Goal: Task Accomplishment & Management: Use online tool/utility

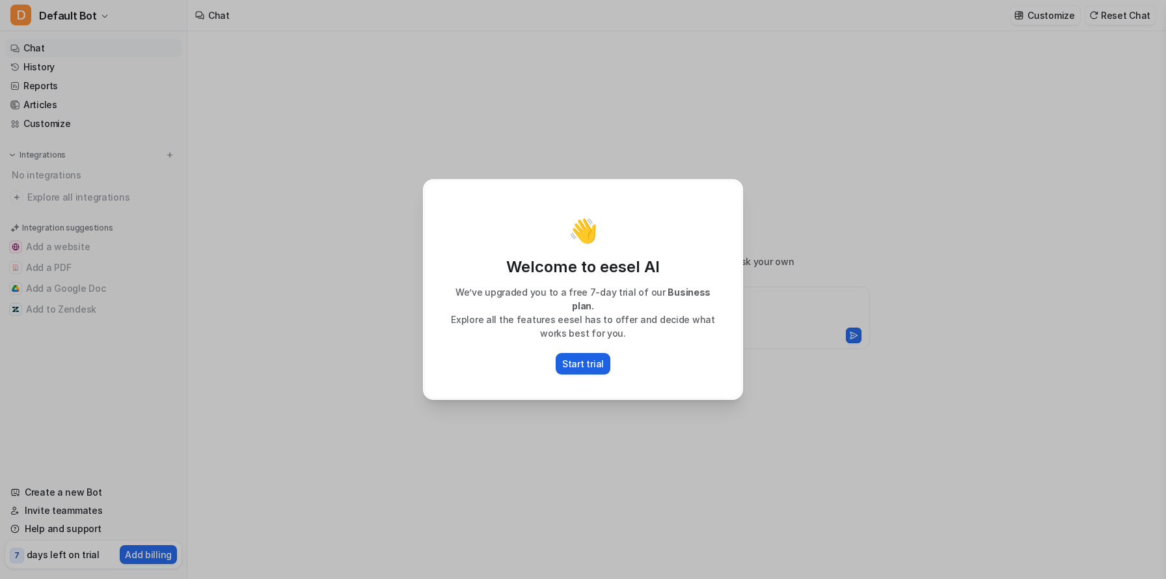
type textarea "**********"
click at [579, 361] on p "Start trial" at bounding box center [583, 364] width 42 height 14
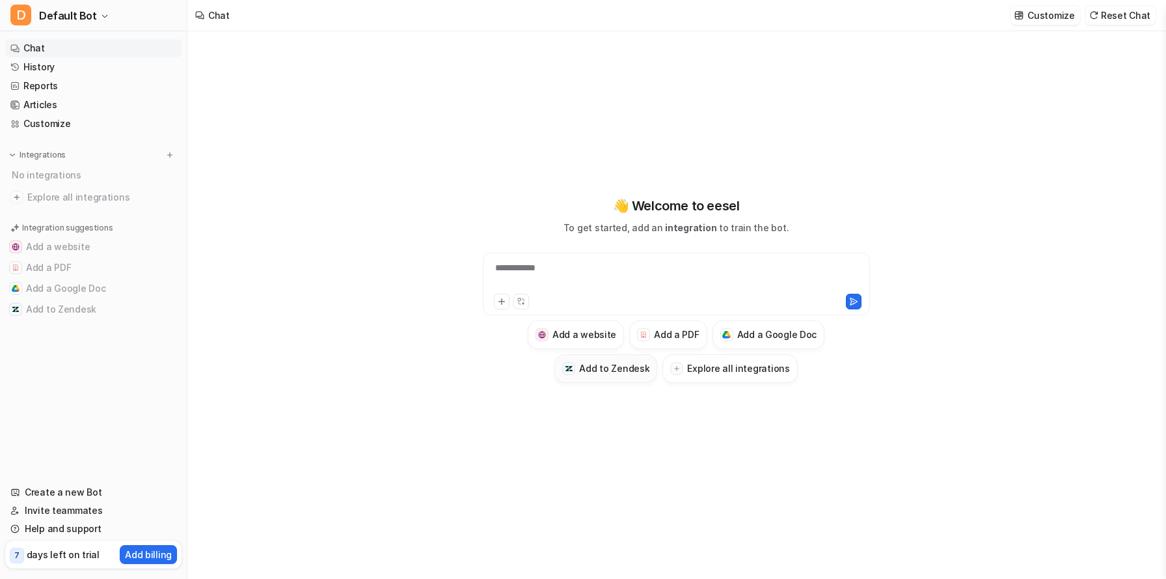
click at [588, 370] on h3 "Add to Zendesk" at bounding box center [614, 368] width 70 height 14
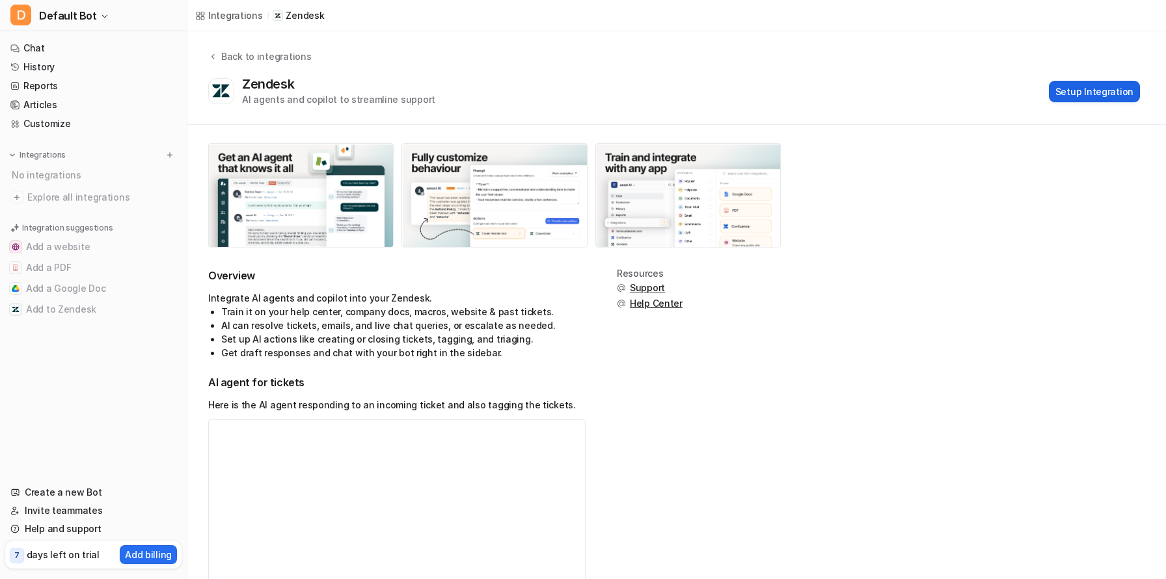
click at [1118, 96] on button "Setup Integration" at bounding box center [1094, 91] width 91 height 21
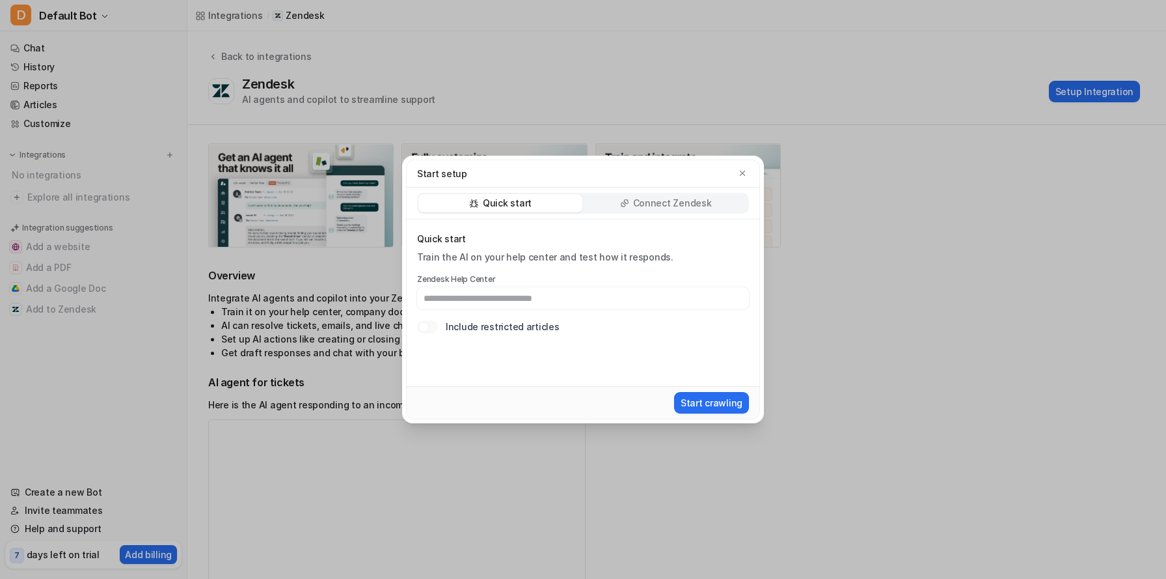
click at [659, 197] on p "Connect Zendesk" at bounding box center [672, 203] width 79 height 13
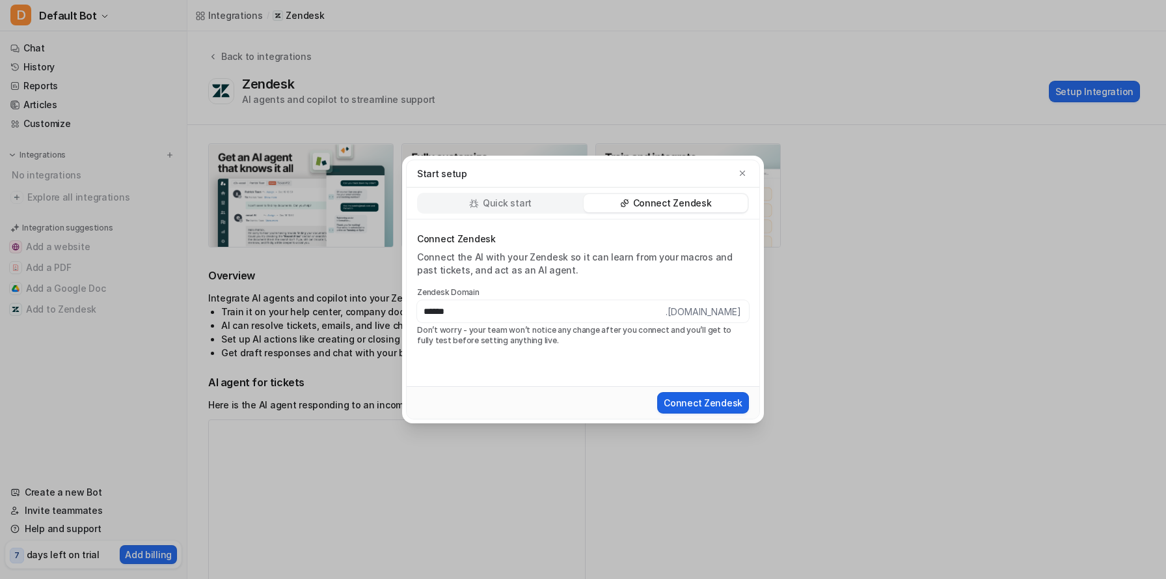
type input "******"
click at [720, 409] on button "Connect Zendesk" at bounding box center [703, 402] width 92 height 21
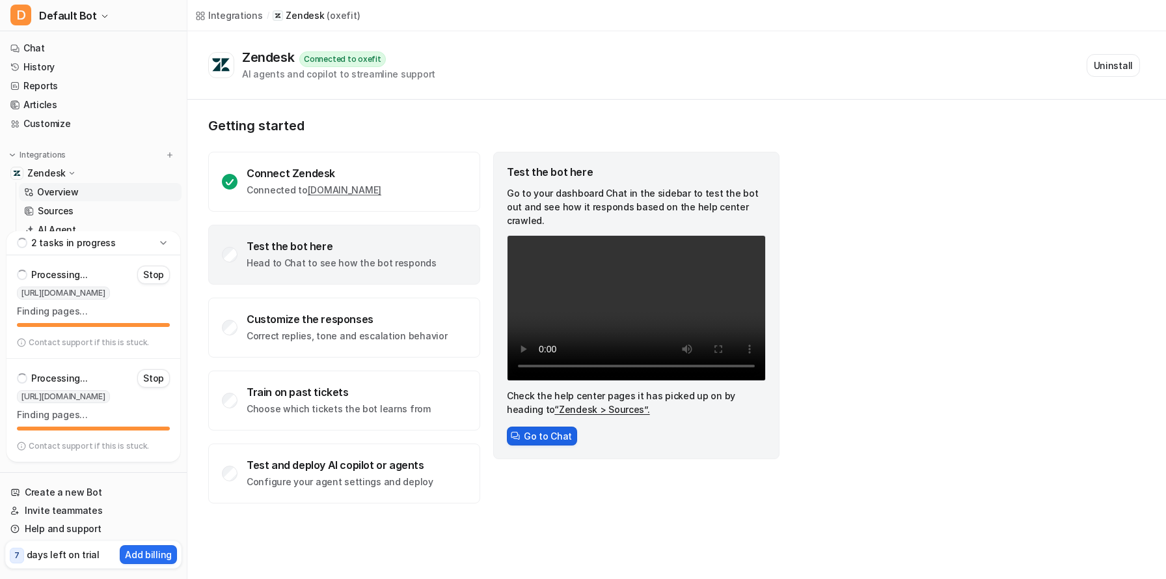
click at [553, 426] on button "Go to Chat" at bounding box center [542, 435] width 70 height 19
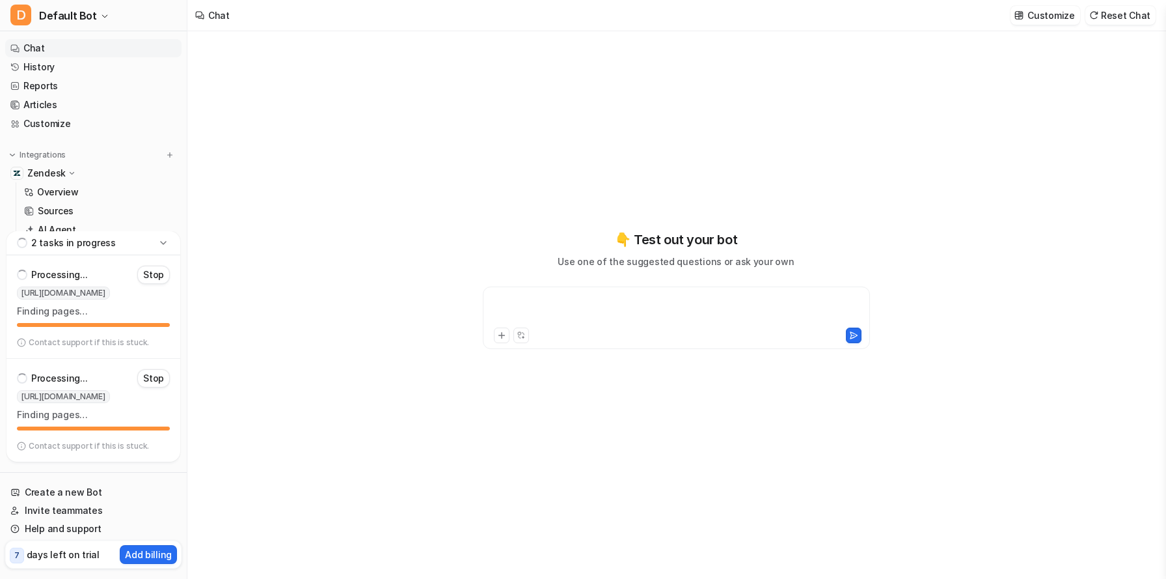
click at [541, 301] on div at bounding box center [676, 310] width 381 height 30
drag, startPoint x: 513, startPoint y: 236, endPoint x: 528, endPoint y: 242, distance: 16.1
click at [530, 241] on div "**********" at bounding box center [676, 289] width 479 height 119
click at [558, 305] on div "To enrich screen reader interactions, please activate Accessibility in Grammarl…" at bounding box center [676, 310] width 381 height 30
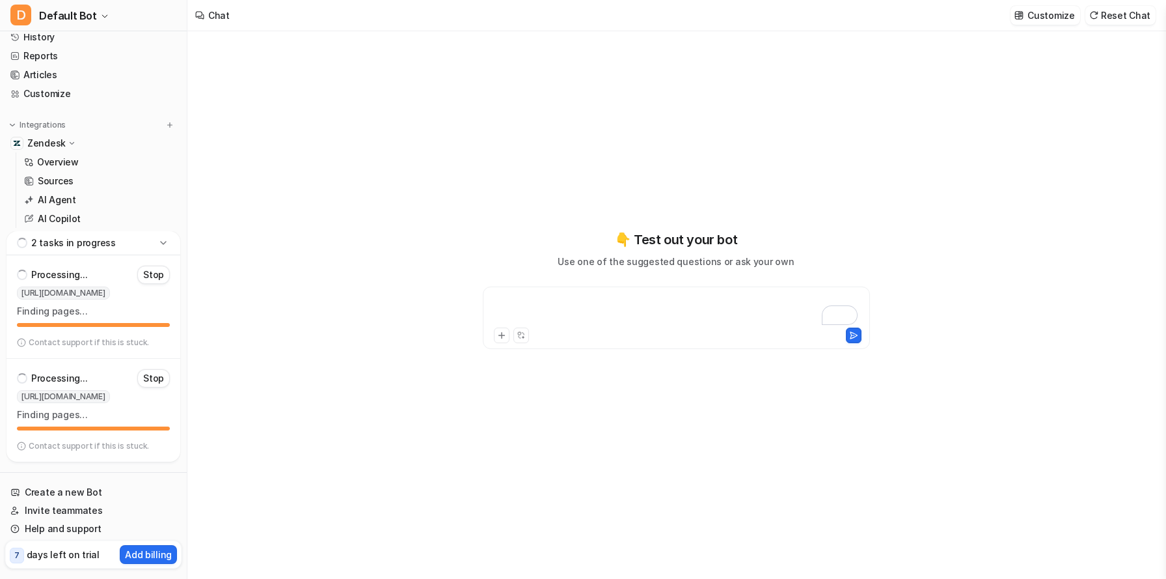
click at [552, 310] on div "To enrich screen reader interactions, please activate Accessibility in Grammarl…" at bounding box center [676, 310] width 381 height 30
click at [517, 318] on div "To enrich screen reader interactions, please activate Accessibility in Grammarl…" at bounding box center [676, 310] width 381 height 30
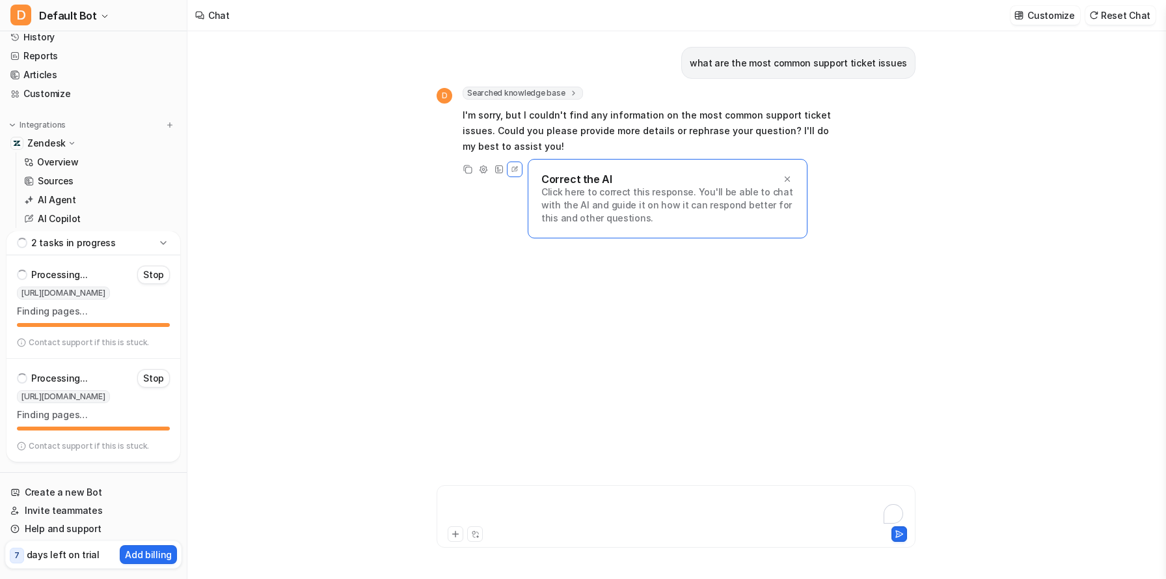
click at [739, 521] on div "To enrich screen reader interactions, please activate Accessibility in Grammarl…" at bounding box center [676, 508] width 472 height 30
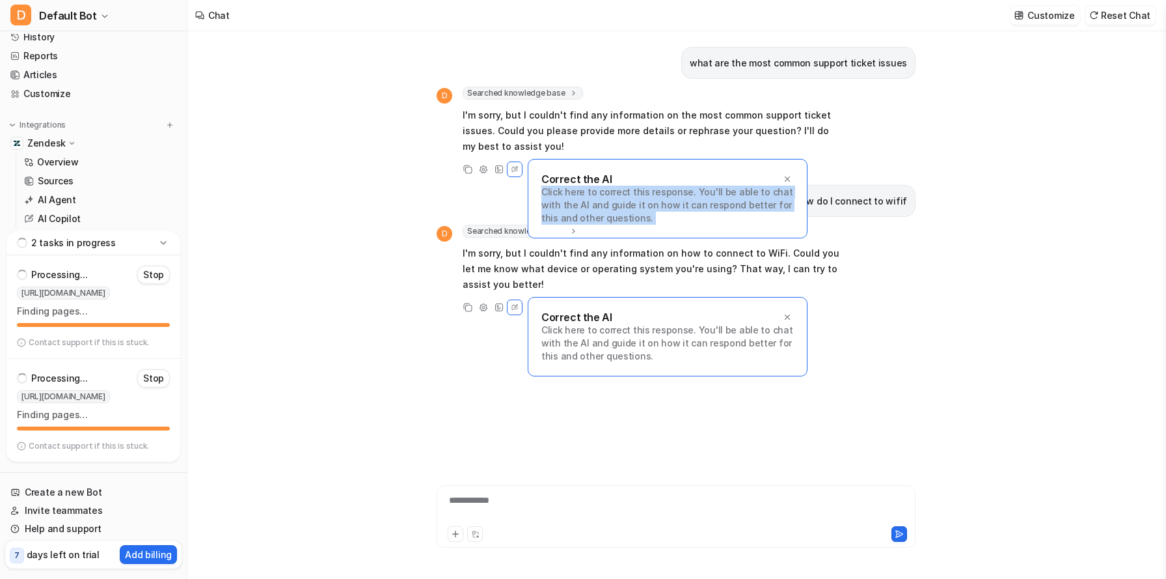
drag, startPoint x: 789, startPoint y: 182, endPoint x: 816, endPoint y: 193, distance: 29.5
click at [816, 193] on div "what are the most common support ticket issues D Searched knowledge base search…" at bounding box center [676, 240] width 479 height 419
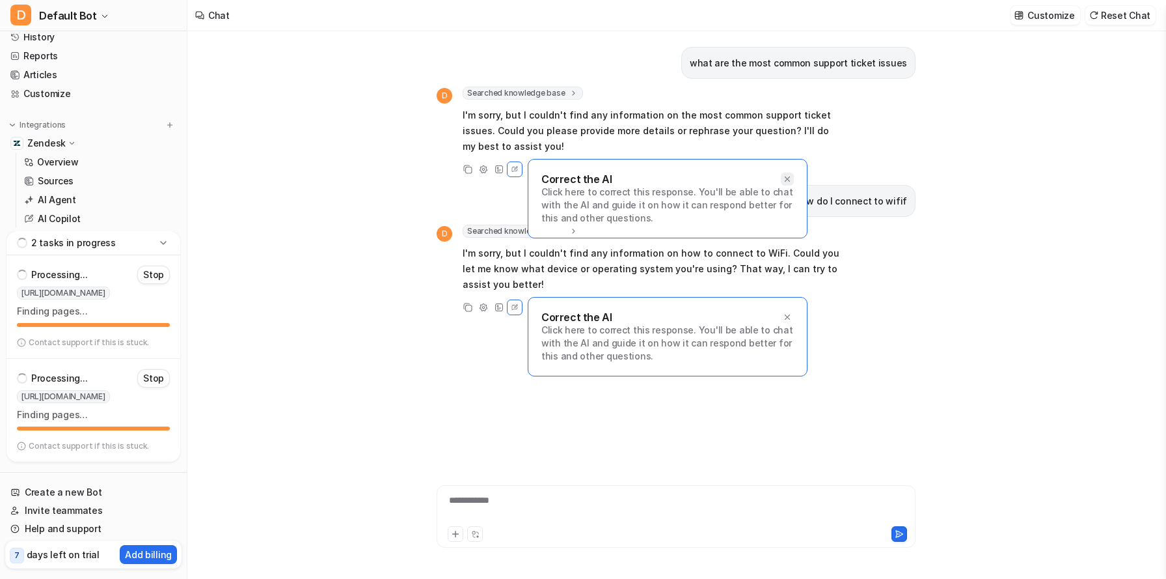
click at [787, 178] on icon at bounding box center [787, 178] width 9 height 9
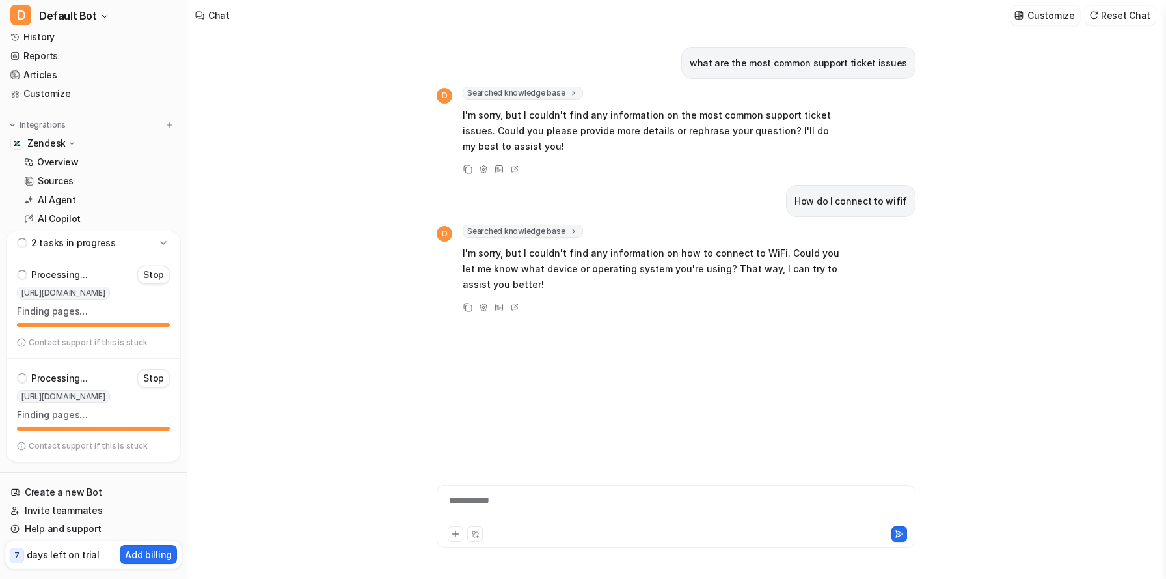
click at [610, 508] on div "**********" at bounding box center [676, 508] width 472 height 30
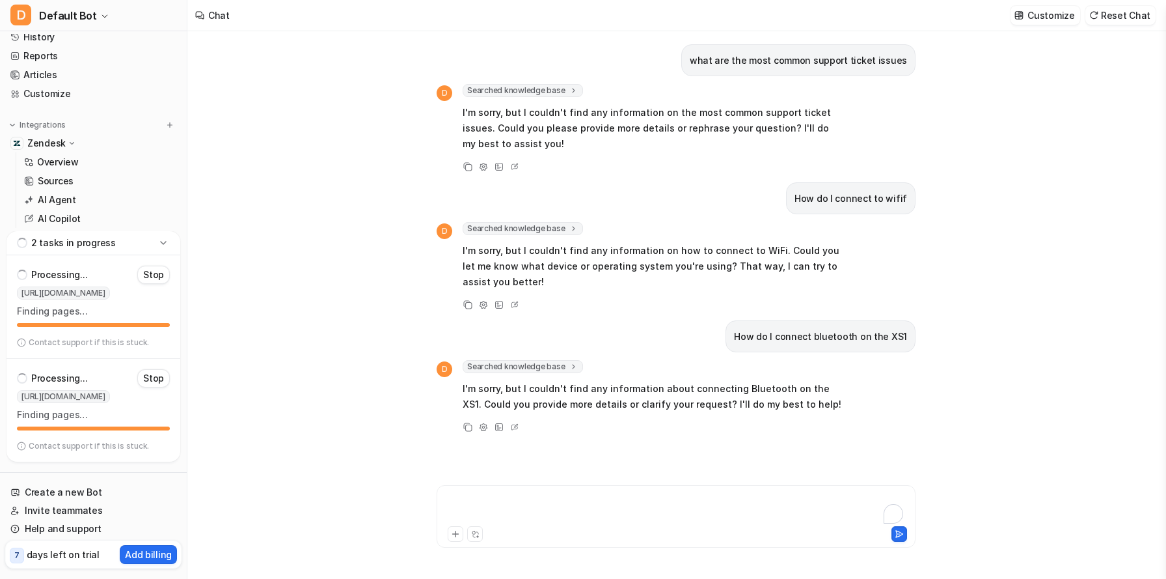
click at [679, 498] on div "To enrich screen reader interactions, please activate Accessibility in Grammarl…" at bounding box center [676, 508] width 472 height 30
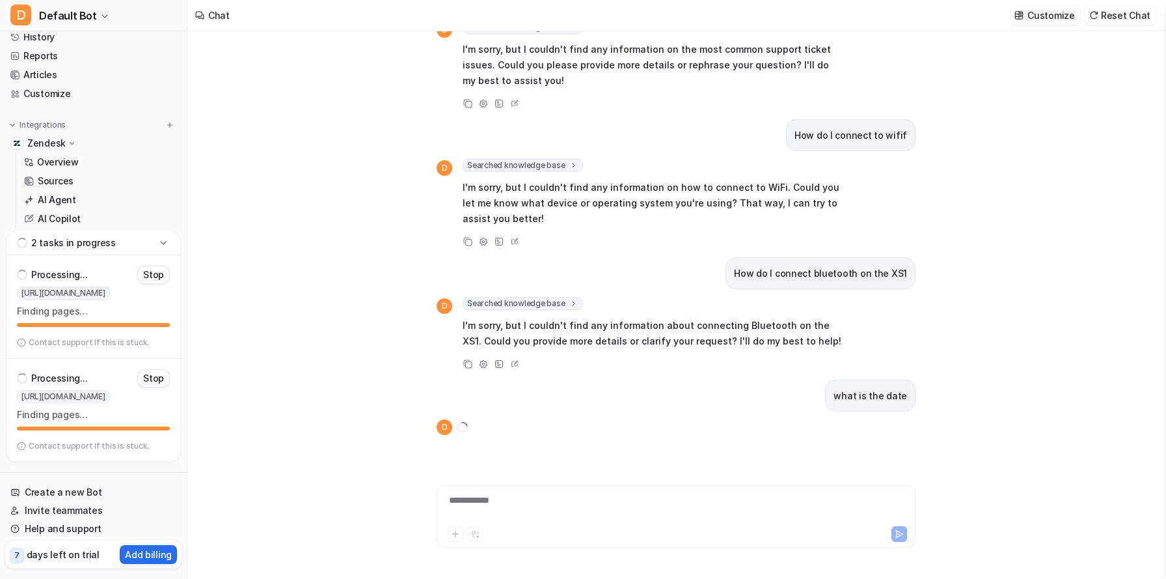
scroll to position [91, 0]
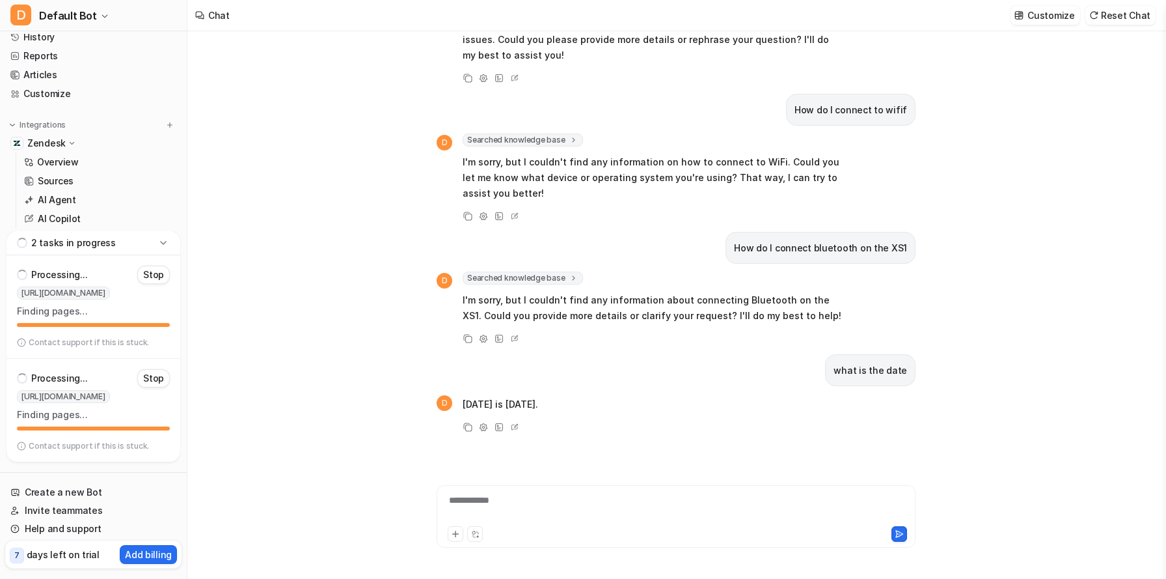
click at [699, 487] on div "**********" at bounding box center [676, 512] width 479 height 70
click at [699, 500] on div "**********" at bounding box center [676, 508] width 472 height 30
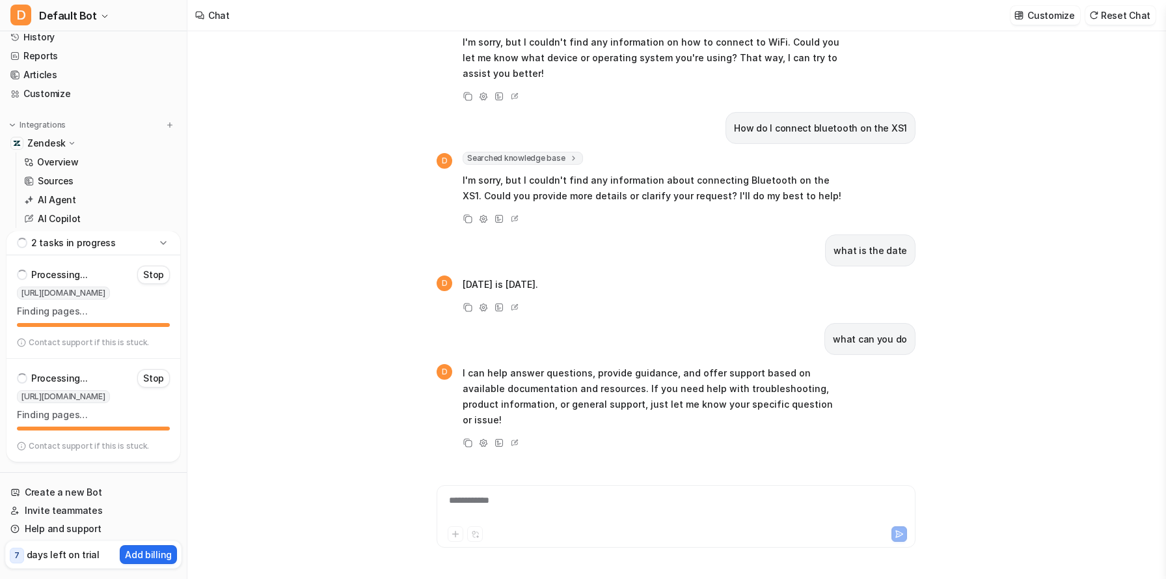
scroll to position [228, 0]
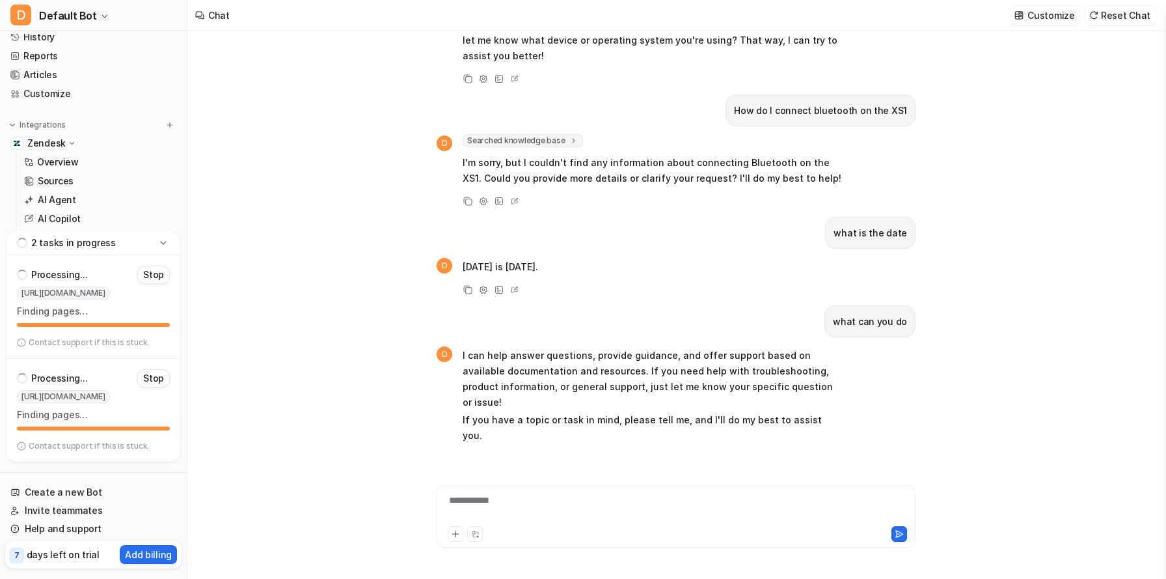
click at [758, 473] on div "what are the most common support ticket issues D Searched knowledge base search…" at bounding box center [676, 289] width 479 height 516
click at [757, 498] on div "To enrich screen reader interactions, please activate Accessibility in Grammarl…" at bounding box center [676, 508] width 472 height 30
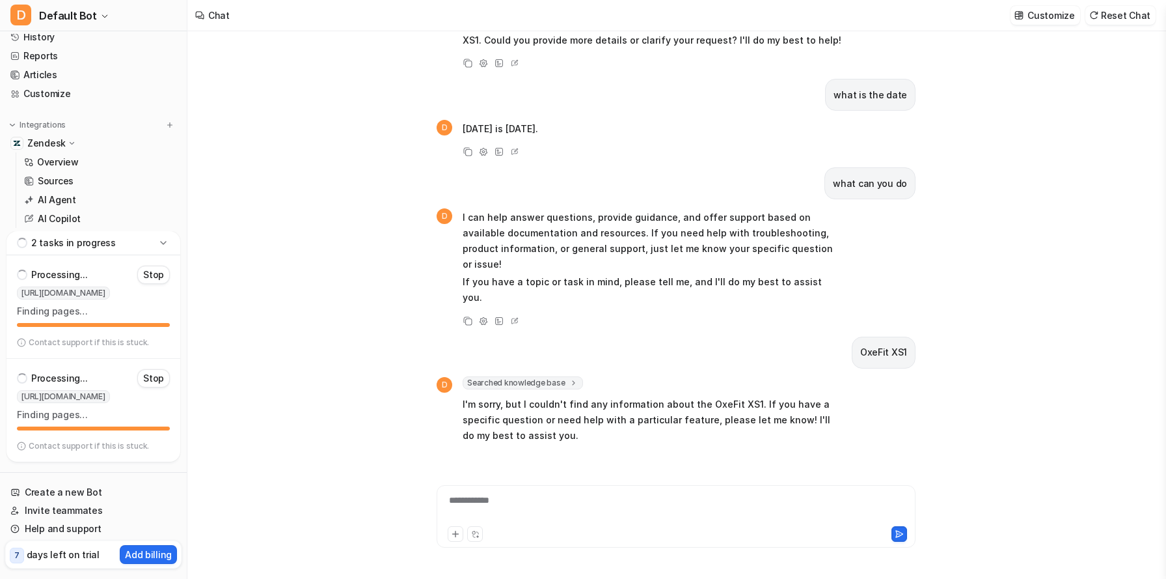
scroll to position [0, 0]
click at [67, 171] on icon at bounding box center [72, 173] width 10 height 9
click at [68, 171] on icon at bounding box center [72, 173] width 9 height 10
click at [75, 187] on p "Overview" at bounding box center [58, 191] width 42 height 13
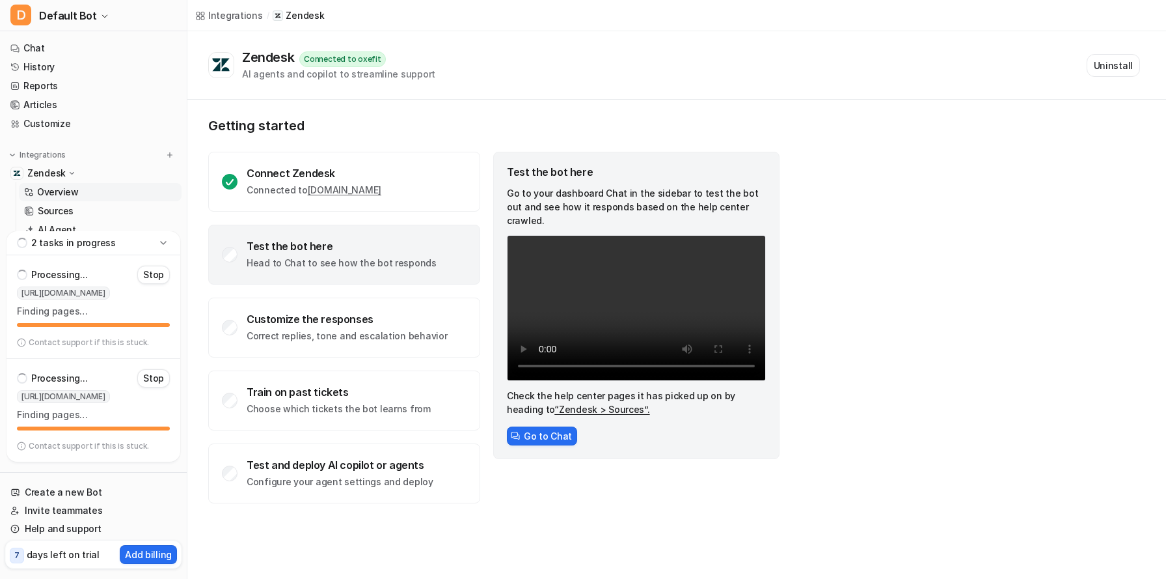
click at [69, 191] on p "Overview" at bounding box center [58, 191] width 42 height 13
click at [59, 191] on p "Sources" at bounding box center [56, 190] width 36 height 13
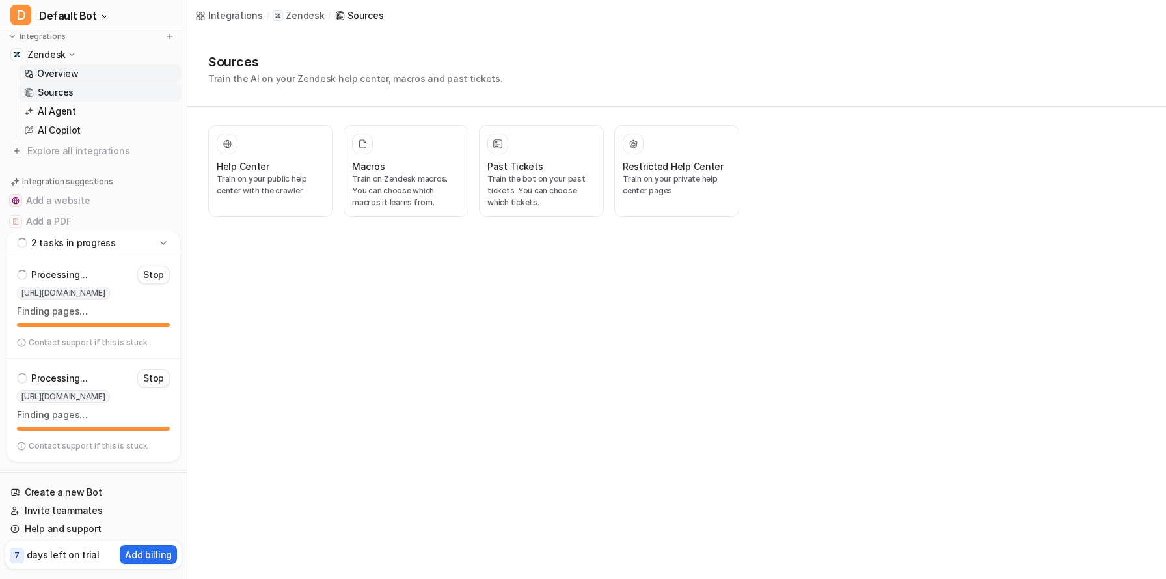
scroll to position [115, 0]
click at [90, 118] on link "AI Agent" at bounding box center [100, 114] width 163 height 18
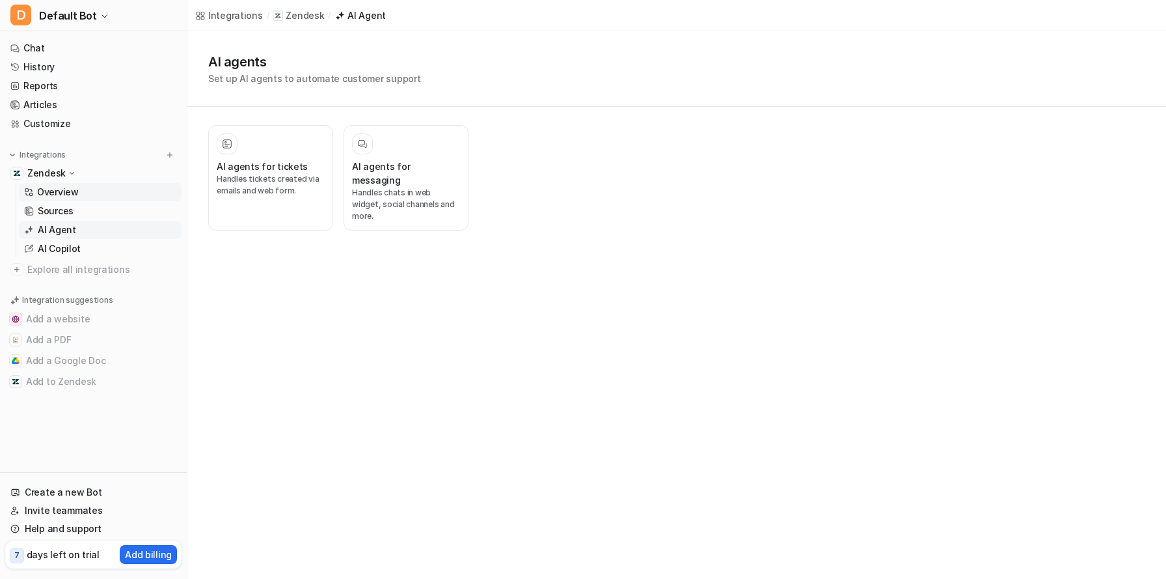
click at [87, 186] on link "Overview" at bounding box center [100, 192] width 163 height 18
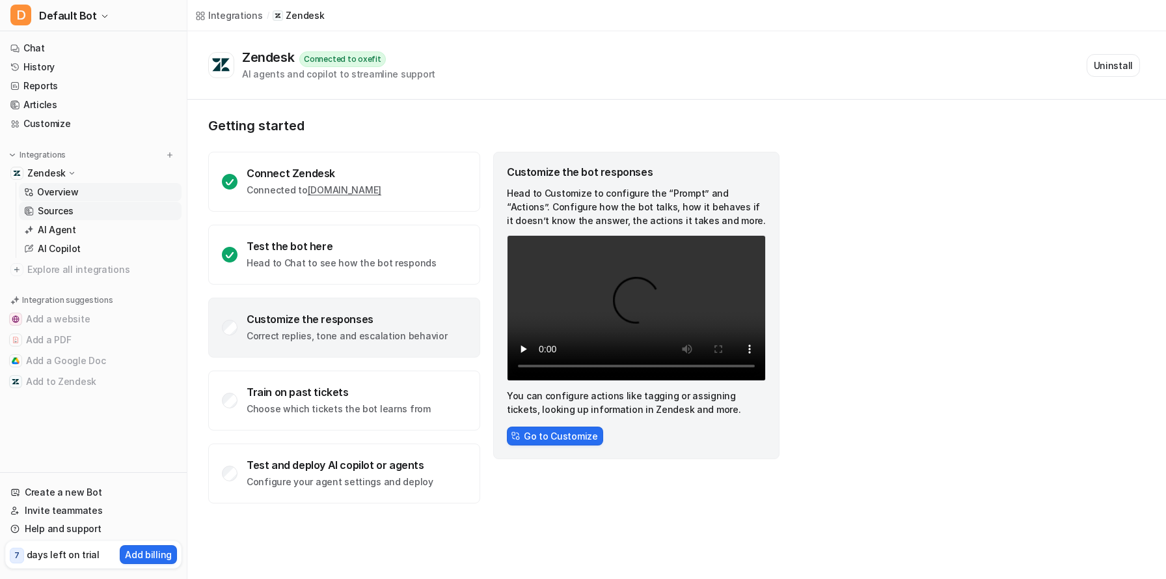
click at [71, 207] on p "Sources" at bounding box center [56, 210] width 36 height 13
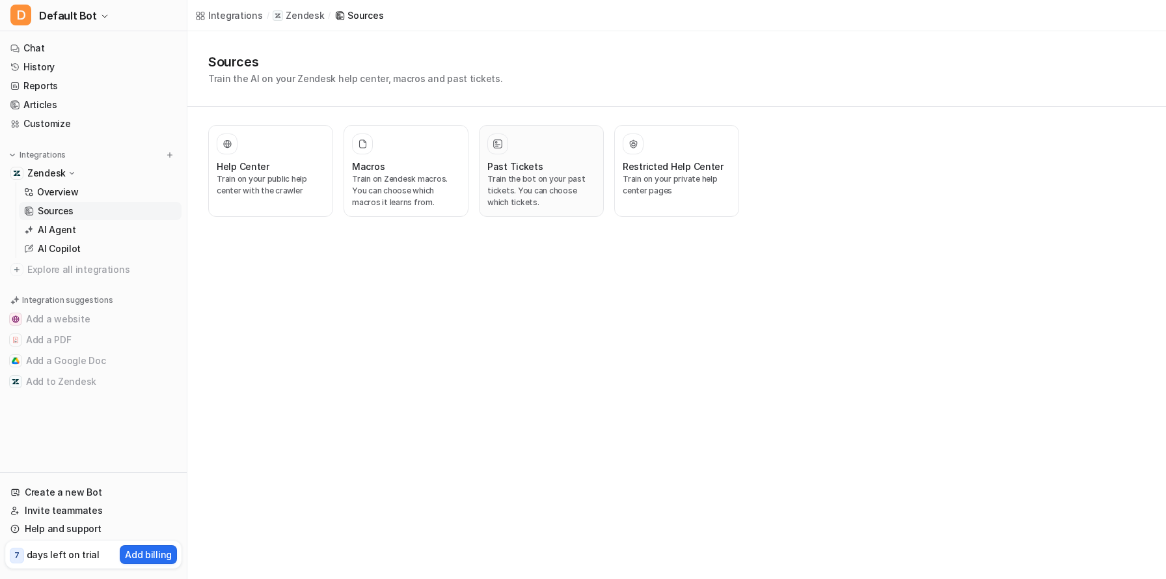
click at [497, 198] on p "Train the bot on your past tickets. You can choose which tickets." at bounding box center [541, 190] width 108 height 35
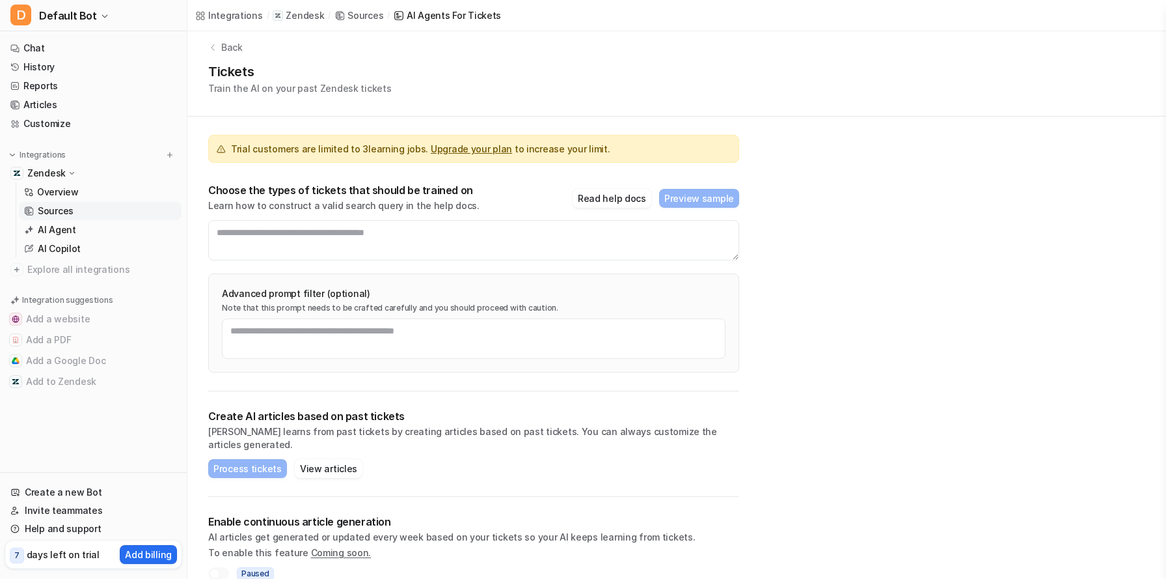
scroll to position [19, 0]
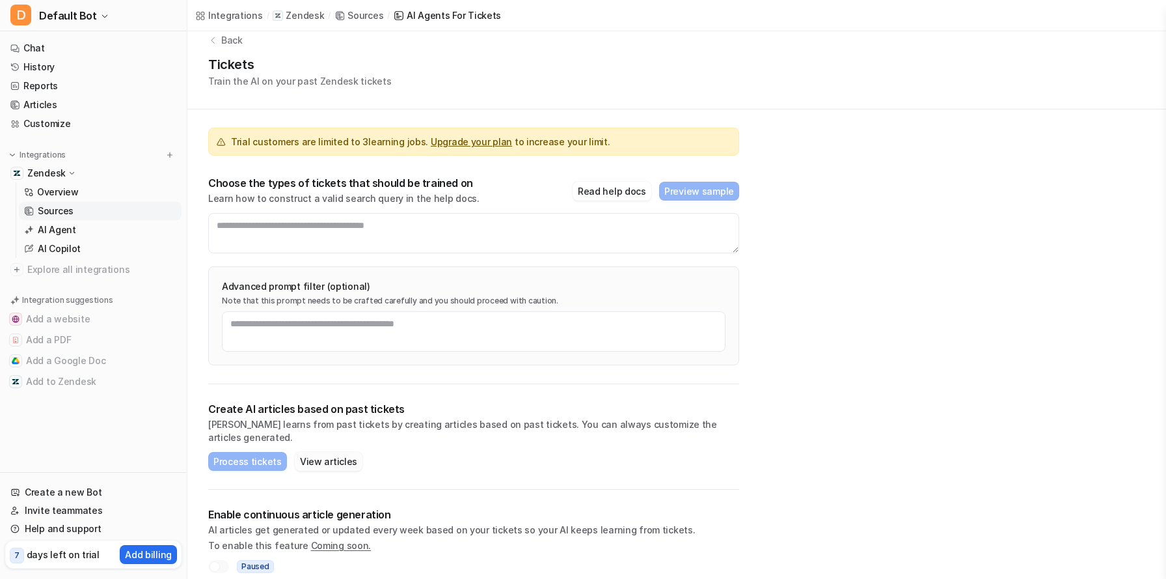
click at [351, 452] on button "View articles" at bounding box center [329, 461] width 68 height 19
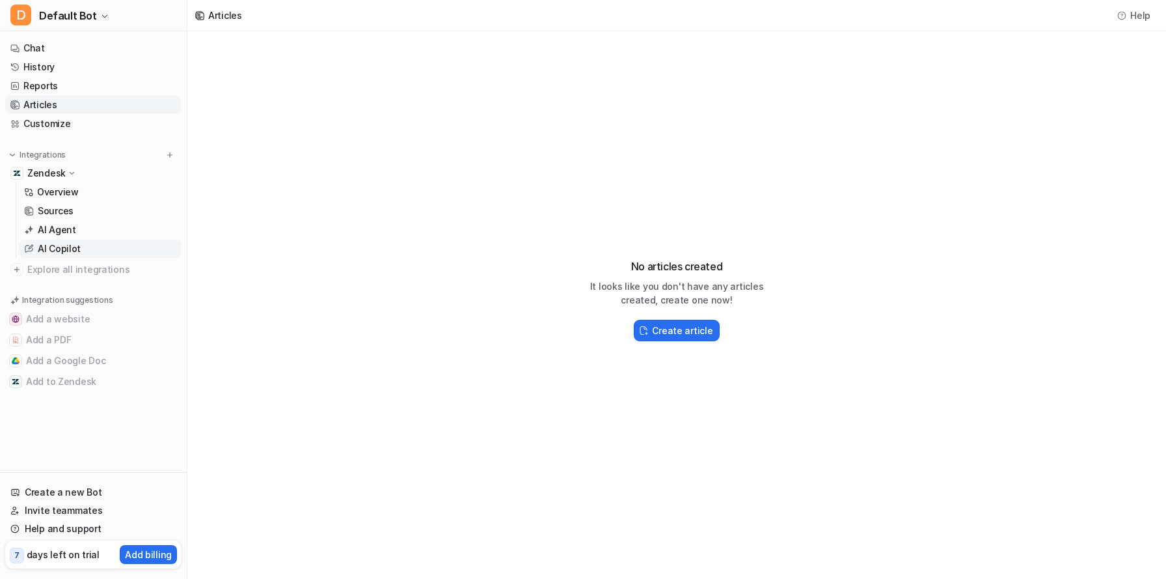
click at [77, 254] on p "AI Copilot" at bounding box center [59, 248] width 43 height 13
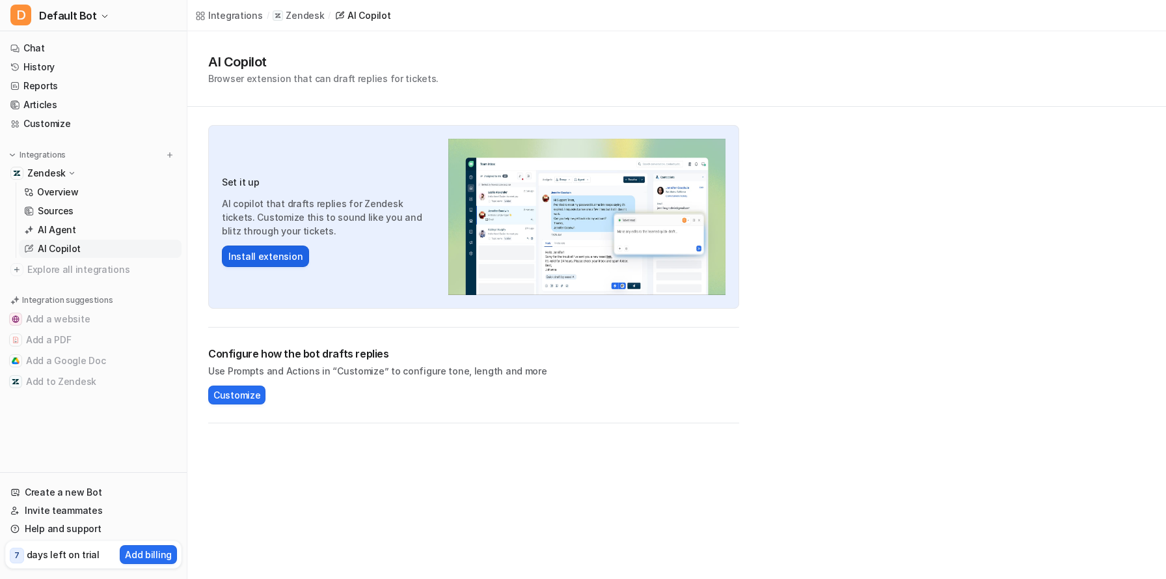
click at [244, 256] on button "Install extension" at bounding box center [265, 255] width 87 height 21
click at [233, 394] on span "Customize" at bounding box center [236, 395] width 47 height 14
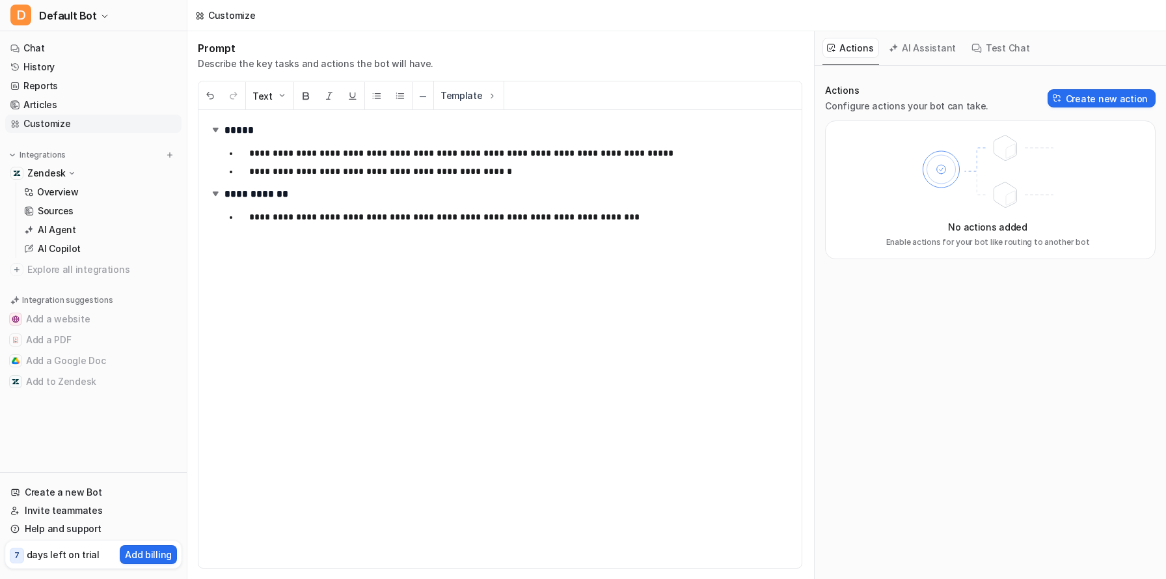
click at [933, 52] on button "AI Assistant" at bounding box center [922, 48] width 77 height 20
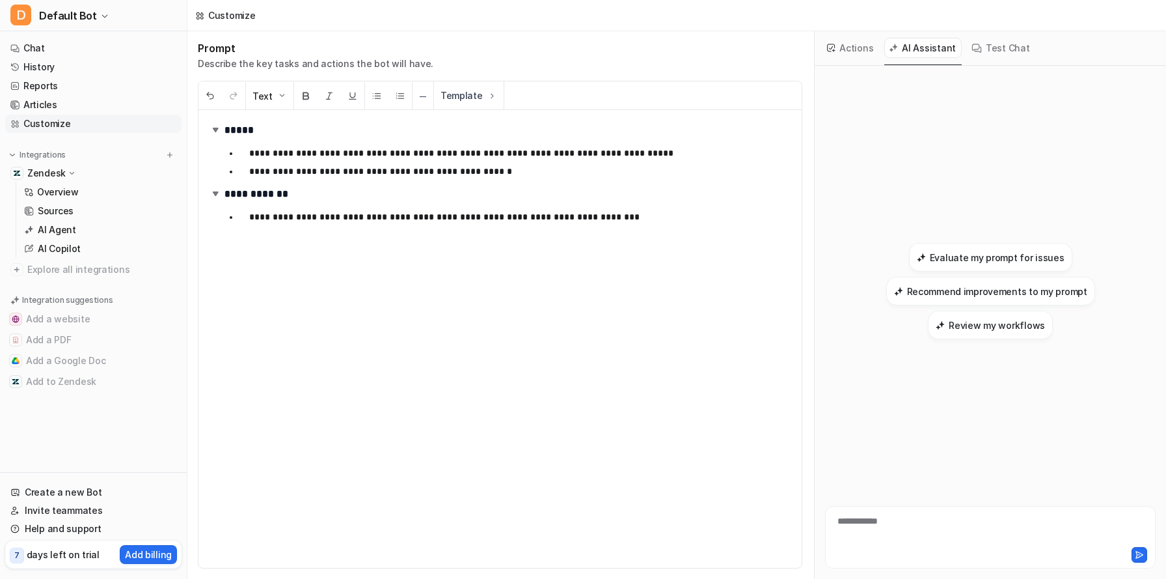
click at [992, 50] on button "Test Chat" at bounding box center [1001, 48] width 68 height 20
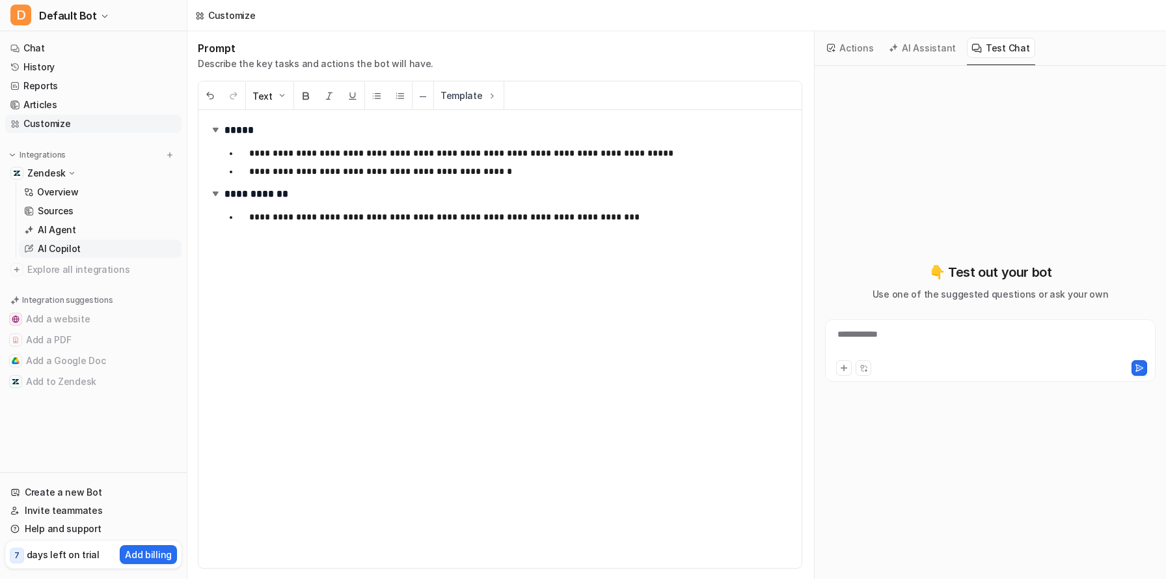
click at [63, 240] on link "AI Copilot" at bounding box center [100, 248] width 163 height 18
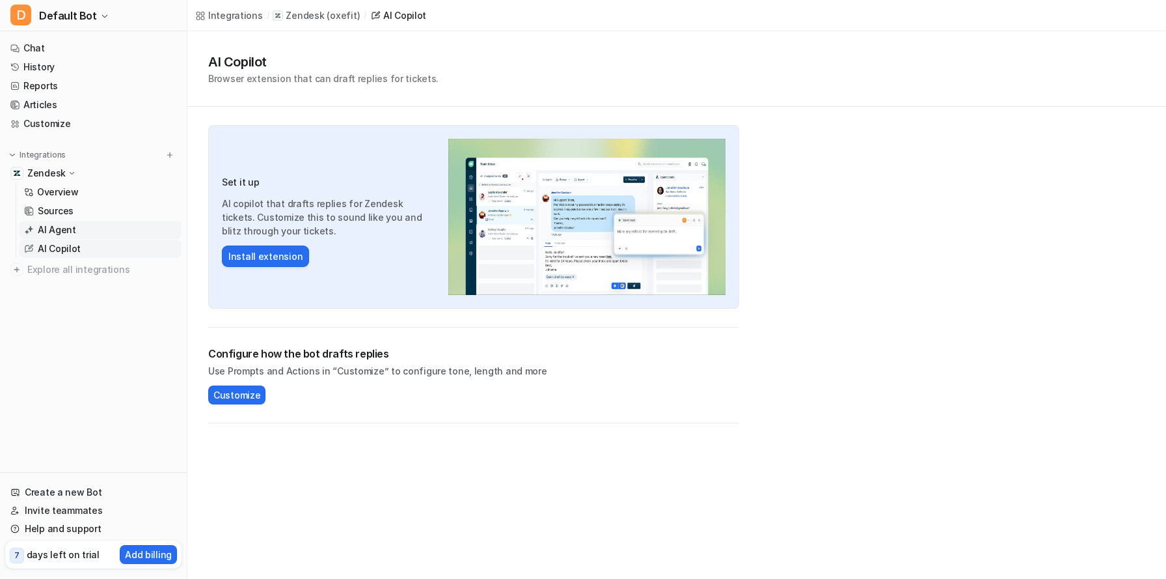
click at [64, 225] on p "AI Agent" at bounding box center [57, 229] width 38 height 13
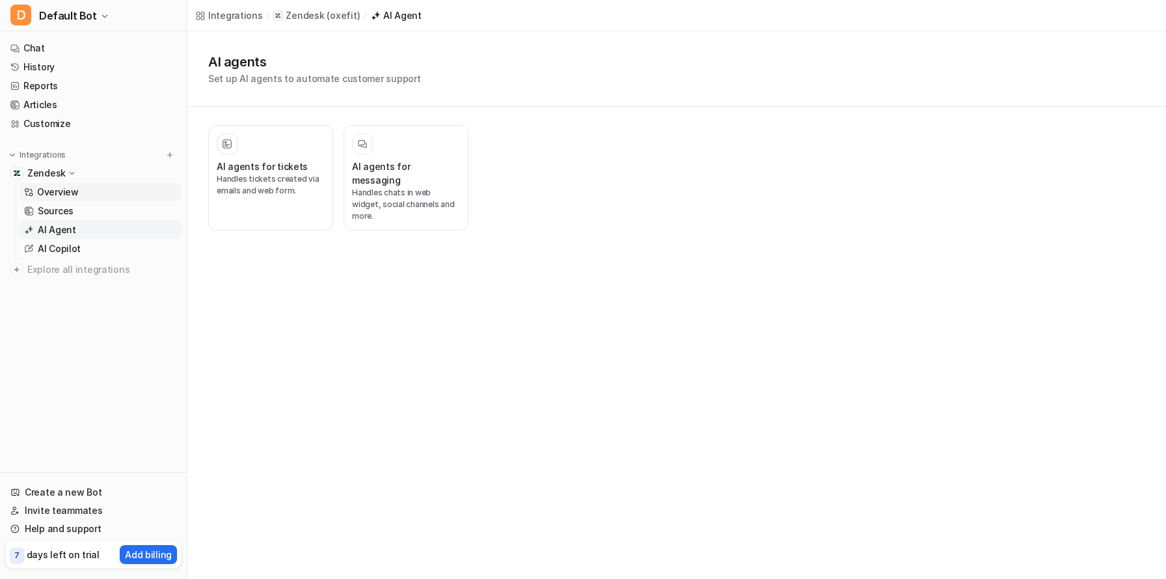
click at [59, 198] on p "Overview" at bounding box center [58, 191] width 42 height 13
